Goal: Information Seeking & Learning: Learn about a topic

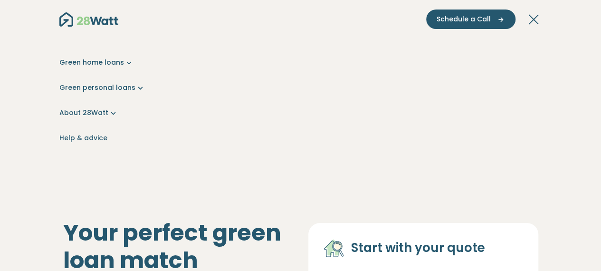
scroll to position [50, 0]
click at [98, 112] on link "About 28Watt" at bounding box center [300, 113] width 483 height 10
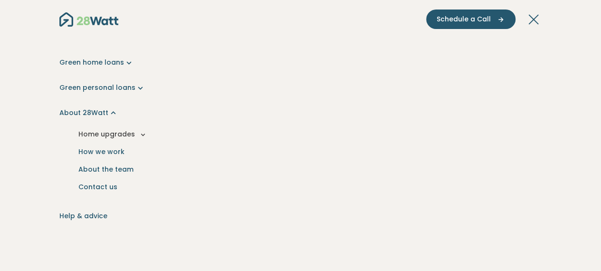
click at [135, 131] on button "Home upgrades" at bounding box center [300, 134] width 467 height 18
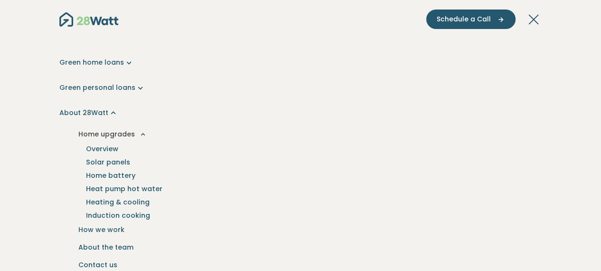
scroll to position [63, 0]
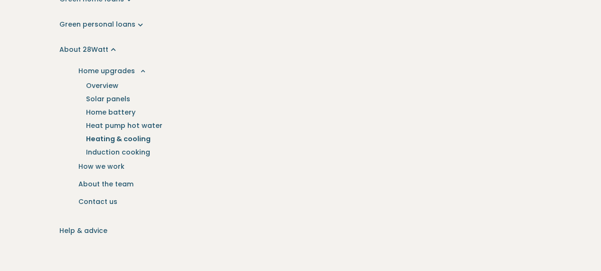
click at [128, 139] on link "Heating & cooling" at bounding box center [118, 138] width 87 height 13
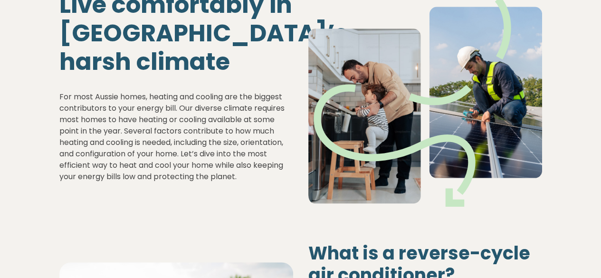
scroll to position [50, 0]
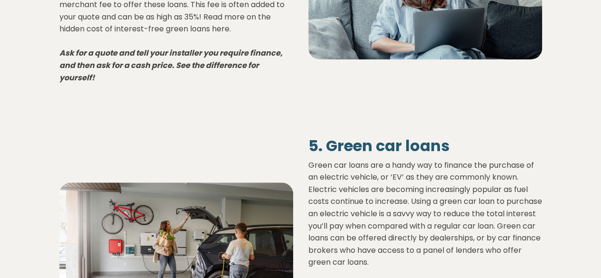
scroll to position [2216, 0]
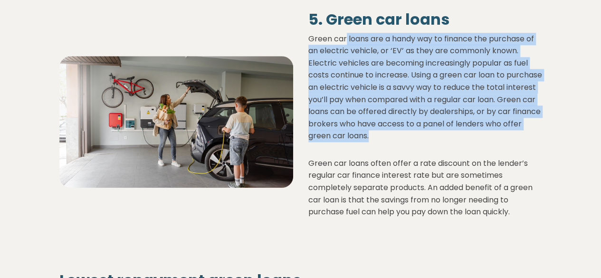
drag, startPoint x: 344, startPoint y: 41, endPoint x: 449, endPoint y: 139, distance: 143.8
type textarea "**********"
click at [449, 139] on p "Green car loans are a handy way to finance the purchase of an electric vehicle,…" at bounding box center [425, 87] width 234 height 109
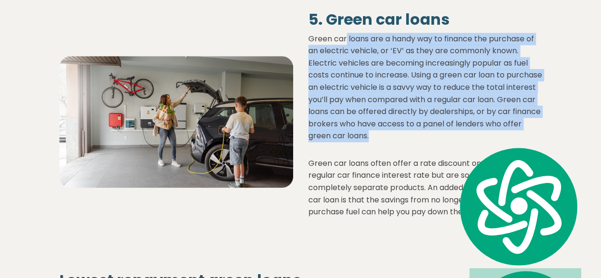
click at [449, 139] on p "Green car loans are a handy way to finance the purchase of an electric vehicle,…" at bounding box center [425, 87] width 234 height 109
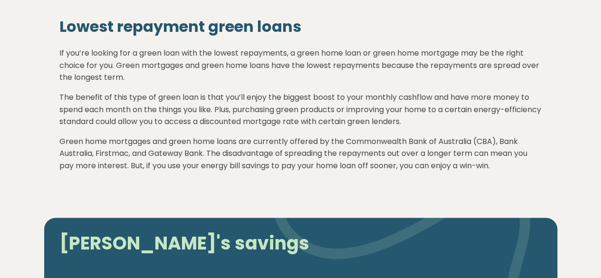
scroll to position [2659, 0]
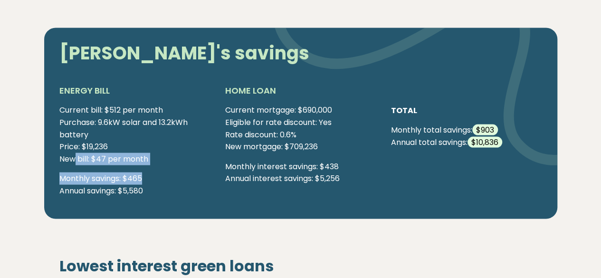
drag, startPoint x: 75, startPoint y: 156, endPoint x: 180, endPoint y: 166, distance: 105.9
click at [180, 166] on div "Current bill: $512 per month Purchase: 9.6kW solar and 13.2kWh battery Price: $…" at bounding box center [134, 154] width 151 height 100
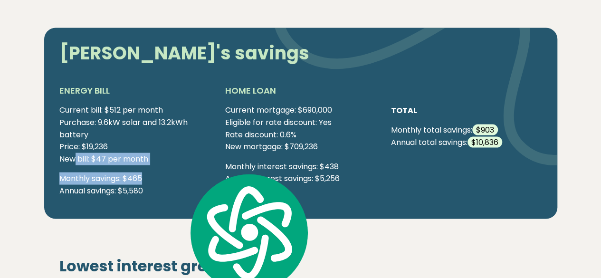
click at [180, 166] on div "Current bill: $512 per month Purchase: 9.6kW solar and 13.2kWh battery Price: $…" at bounding box center [134, 154] width 151 height 100
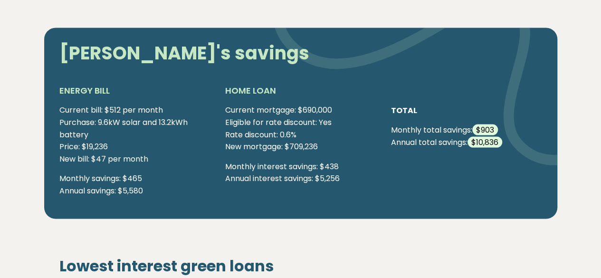
click at [128, 198] on div "Current bill: $512 per month Purchase: 9.6kW solar and 13.2kWh battery Price: $…" at bounding box center [134, 154] width 151 height 100
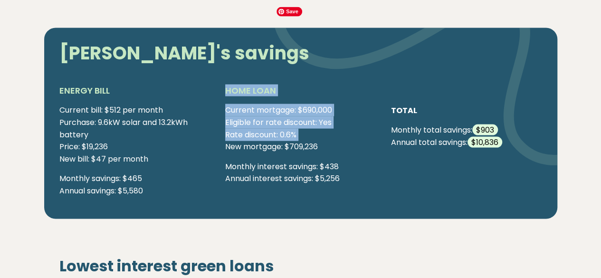
drag, startPoint x: 155, startPoint y: 189, endPoint x: 214, endPoint y: 143, distance: 74.4
click at [214, 145] on div "ENERGY BILL Current bill: $512 per month Purchase: 9.6kW solar and 13.2kWh batt…" at bounding box center [301, 144] width 498 height 120
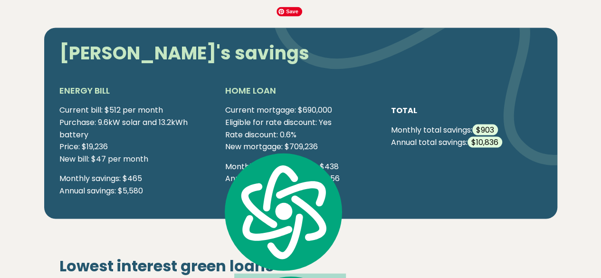
click at [259, 93] on h5 "HOME LOAN" at bounding box center [300, 90] width 151 height 12
click at [253, 133] on p "Current mortgage: $690,000 Eligible for rate discount: Yes Rate discount: 0.6% …" at bounding box center [300, 128] width 151 height 48
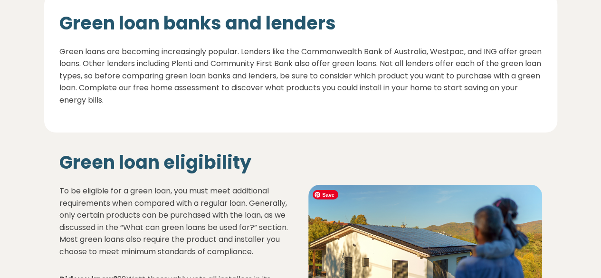
scroll to position [3166, 0]
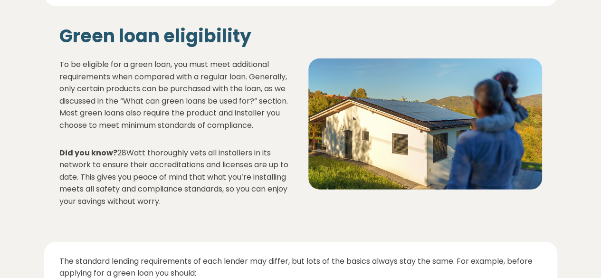
drag, startPoint x: 79, startPoint y: 70, endPoint x: 231, endPoint y: 201, distance: 200.4
click at [231, 201] on div "To be eligible for a green loan, you must meet additional requirements when com…" at bounding box center [176, 132] width 234 height 149
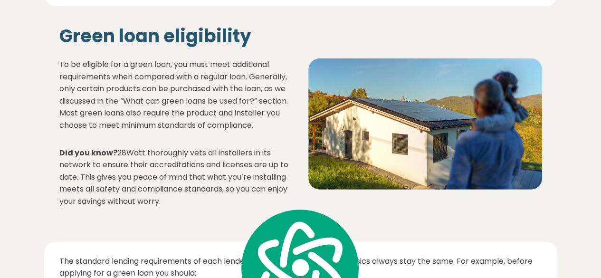
click at [231, 201] on p "Did you know? 28Watt thoroughly vets all installers in its network to ensure th…" at bounding box center [176, 177] width 234 height 61
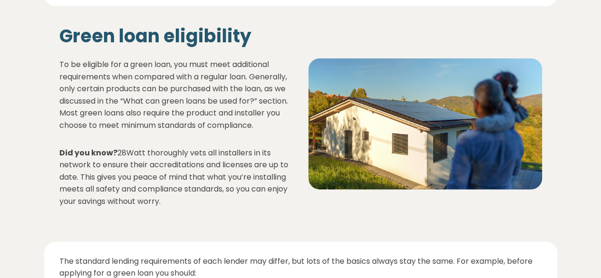
drag, startPoint x: 156, startPoint y: 152, endPoint x: 194, endPoint y: 204, distance: 63.8
click at [194, 204] on p "Did you know? 28Watt thoroughly vets all installers in its network to ensure th…" at bounding box center [176, 177] width 234 height 61
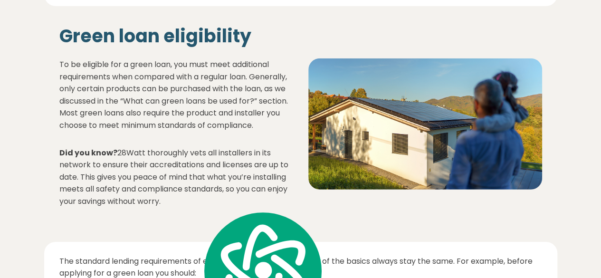
click at [194, 204] on p "Did you know? 28Watt thoroughly vets all installers in its network to ensure th…" at bounding box center [176, 177] width 234 height 61
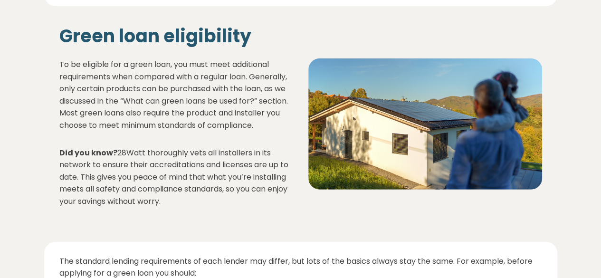
drag, startPoint x: 175, startPoint y: 196, endPoint x: 89, endPoint y: 152, distance: 96.2
click at [89, 152] on p "Did you know? 28Watt thoroughly vets all installers in its network to ensure th…" at bounding box center [176, 177] width 234 height 61
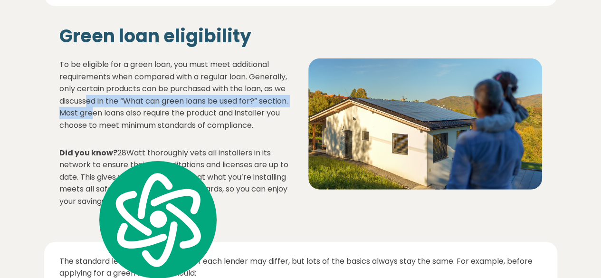
click at [92, 116] on p "To be eligible for a green loan, you must meet additional requirements when com…" at bounding box center [176, 94] width 234 height 73
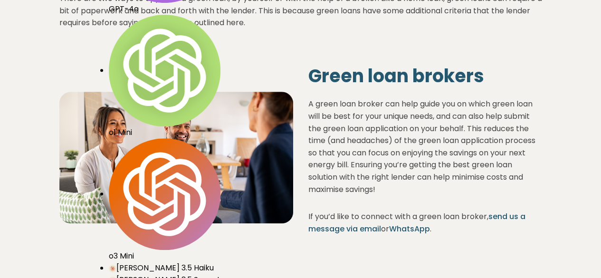
scroll to position [4179, 0]
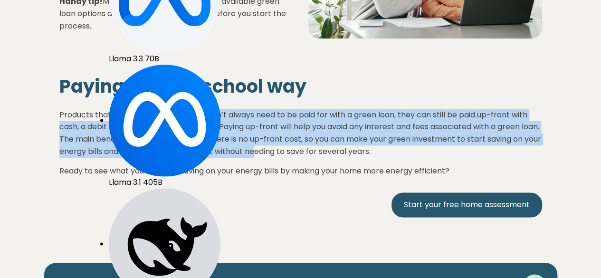
drag, startPoint x: 212, startPoint y: 115, endPoint x: 289, endPoint y: 155, distance: 86.7
click at [289, 152] on p "Products that benefit the environment don’t always need to be paid for with a g…" at bounding box center [300, 129] width 483 height 56
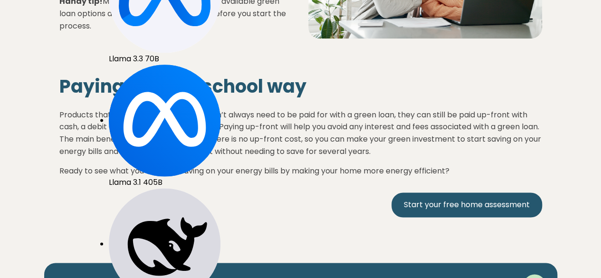
click at [257, 176] on p "Ready to see what you could be saving on your energy bills by making your home …" at bounding box center [300, 171] width 483 height 12
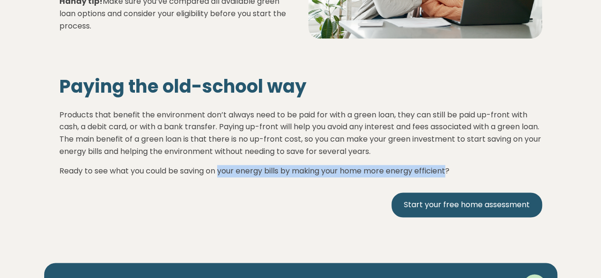
drag, startPoint x: 221, startPoint y: 173, endPoint x: 470, endPoint y: 170, distance: 248.4
click at [456, 176] on p "Ready to see what you could be saving on your energy bills by making your home …" at bounding box center [300, 171] width 483 height 12
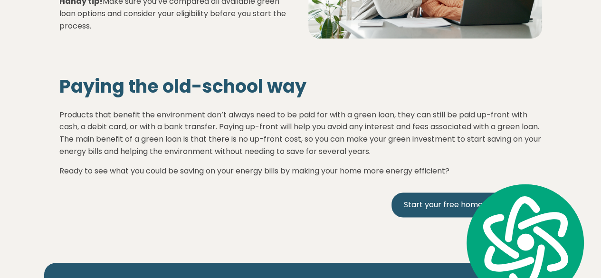
click at [466, 147] on p "Products that benefit the environment don’t always need to be paid for with a g…" at bounding box center [300, 129] width 483 height 56
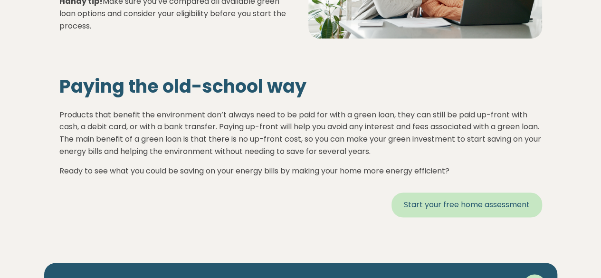
click at [454, 206] on link "Start your free home assessment" at bounding box center [466, 204] width 151 height 25
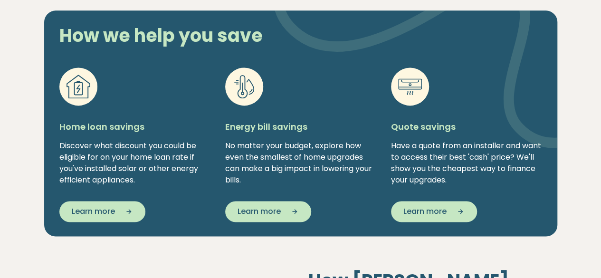
scroll to position [443, 0]
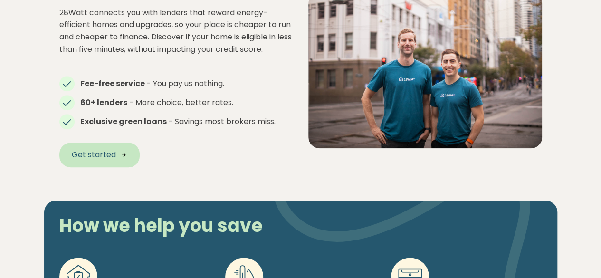
click at [104, 156] on span "Get started" at bounding box center [94, 154] width 44 height 11
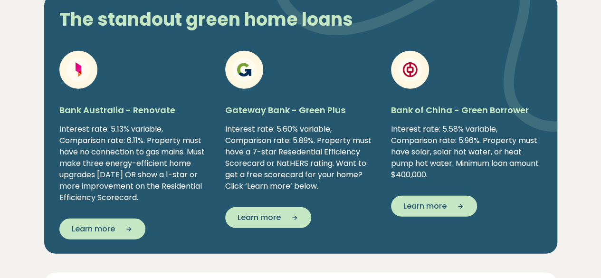
scroll to position [1393, 0]
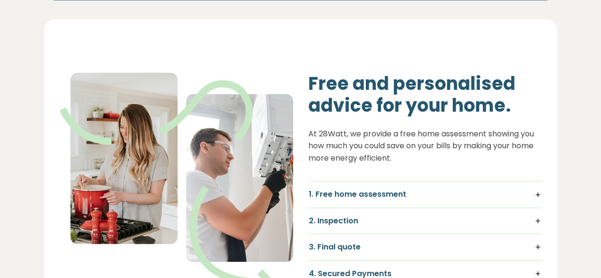
click at [523, 189] on h5 "1. Free home assessment" at bounding box center [425, 194] width 233 height 10
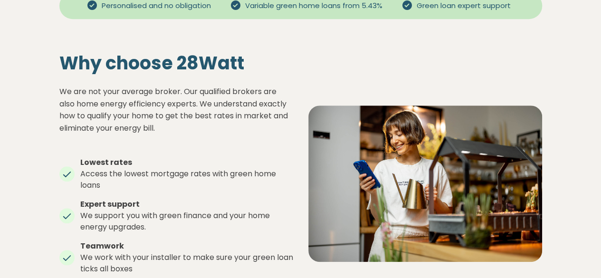
scroll to position [380, 0]
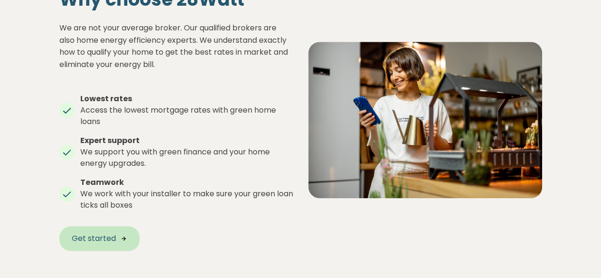
click at [109, 237] on span "Get started" at bounding box center [94, 238] width 44 height 11
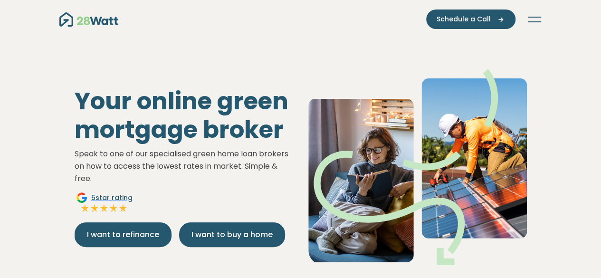
click at [462, 8] on div "Green home loans Get started Learn more Use case Products Green personal loans …" at bounding box center [300, 19] width 513 height 38
click at [469, 18] on span "Schedule a Call" at bounding box center [463, 19] width 54 height 10
